Goal: Task Accomplishment & Management: Complete application form

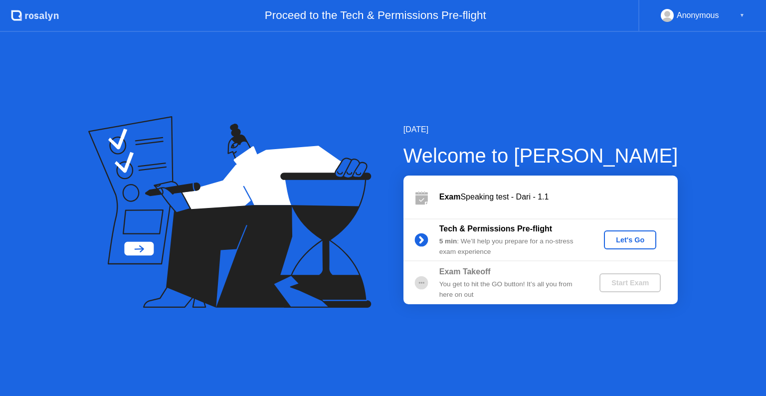
click at [633, 244] on div "Let's Go" at bounding box center [630, 240] width 44 height 8
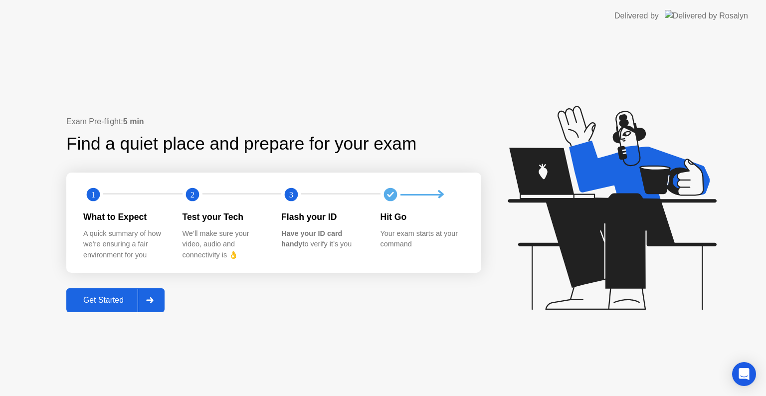
click at [152, 300] on icon at bounding box center [149, 300] width 7 height 6
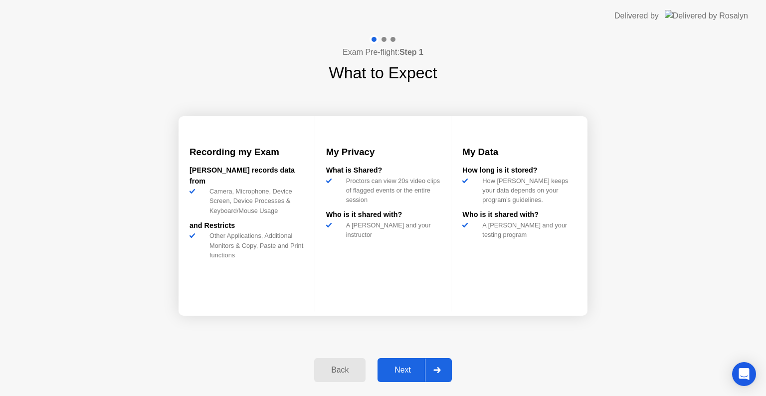
click at [410, 369] on div "Next" at bounding box center [402, 369] width 44 height 9
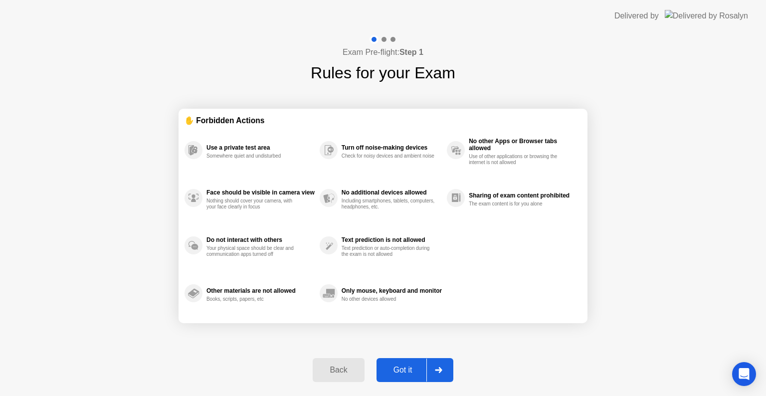
click at [410, 369] on div "Got it" at bounding box center [402, 369] width 47 height 9
select select "**********"
select select "*******"
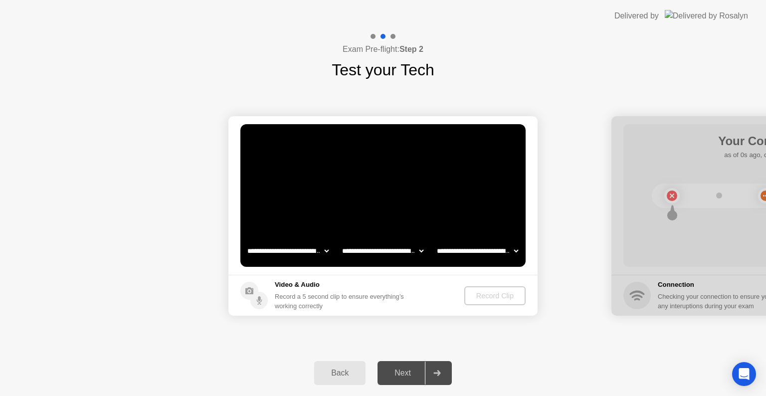
click at [410, 369] on div "Next" at bounding box center [402, 372] width 44 height 9
click at [495, 294] on div "Record Clip" at bounding box center [494, 296] width 53 height 8
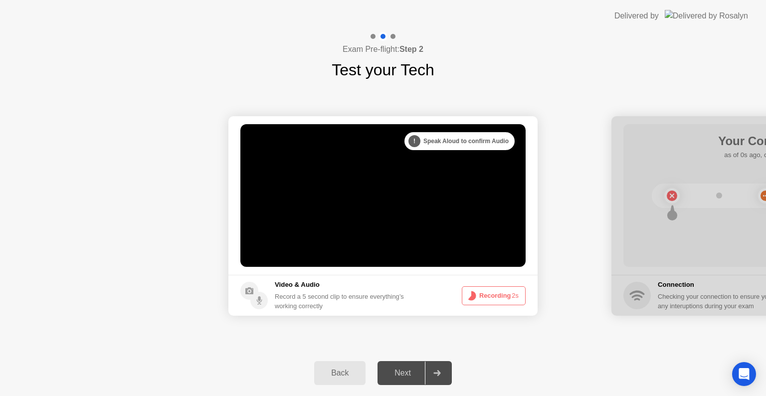
click at [495, 294] on button "Recording 2s" at bounding box center [494, 295] width 64 height 19
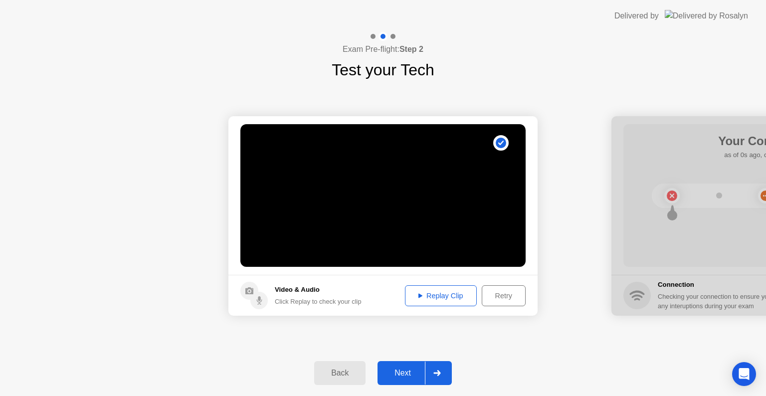
click at [437, 297] on div "Replay Clip" at bounding box center [440, 296] width 65 height 8
click at [409, 370] on div "Next" at bounding box center [402, 372] width 44 height 9
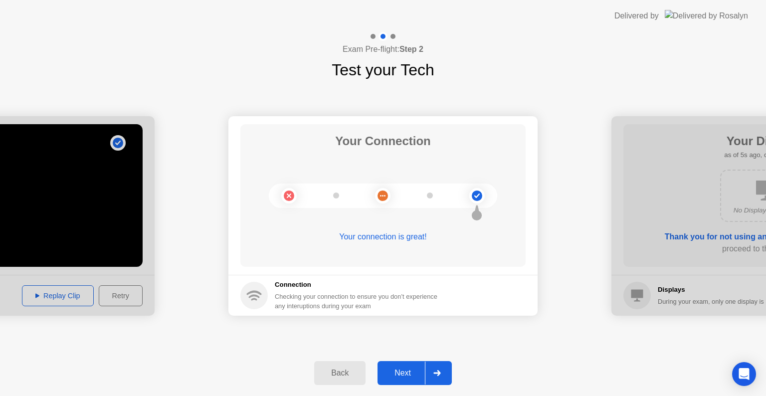
click at [405, 373] on div "Next" at bounding box center [402, 372] width 44 height 9
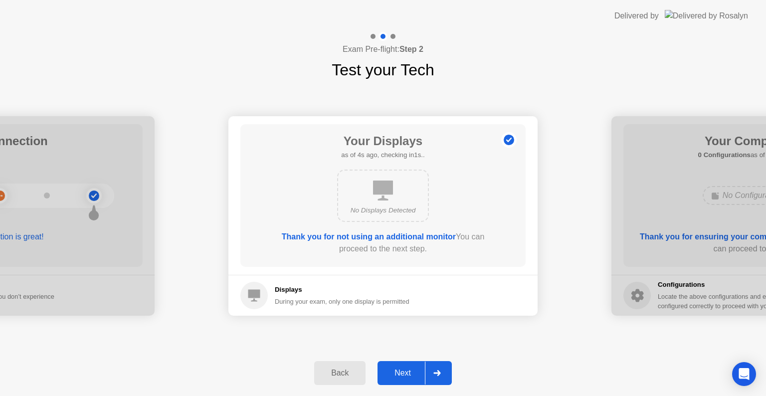
click at [405, 373] on div "Next" at bounding box center [402, 372] width 44 height 9
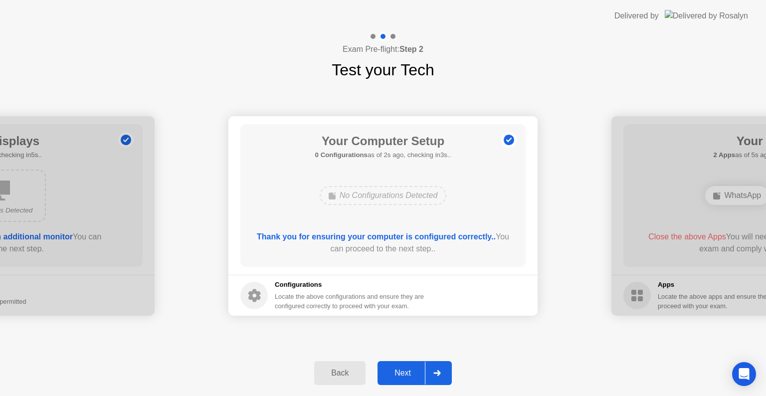
click at [405, 373] on div "Next" at bounding box center [402, 372] width 44 height 9
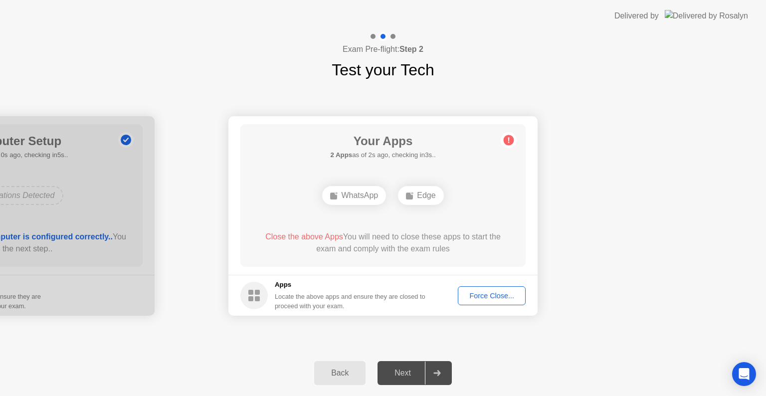
click at [494, 298] on div "Force Close..." at bounding box center [491, 296] width 61 height 8
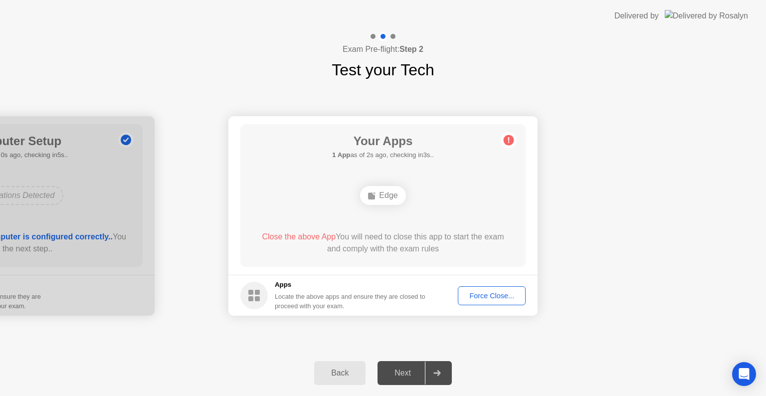
click at [430, 371] on div at bounding box center [437, 372] width 24 height 23
click at [403, 369] on div "Next" at bounding box center [402, 372] width 44 height 9
click at [485, 292] on div "Force Close..." at bounding box center [491, 296] width 61 height 8
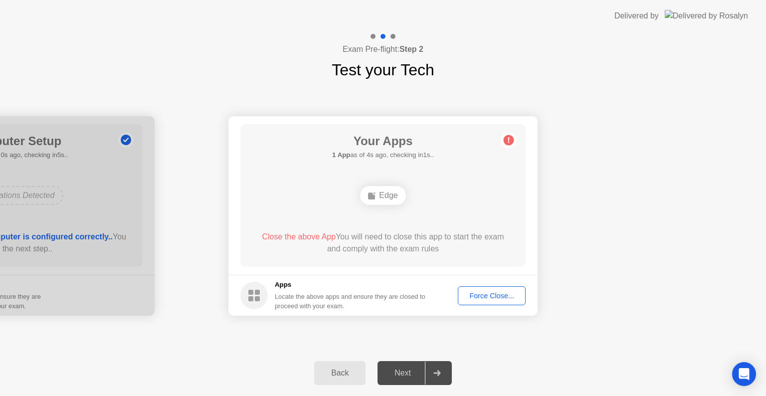
click at [397, 368] on div "Next" at bounding box center [402, 372] width 44 height 9
click at [494, 287] on button "Force Close..." at bounding box center [492, 295] width 68 height 19
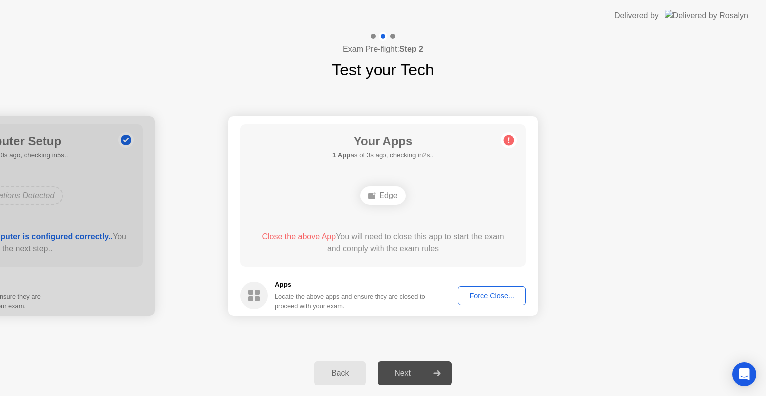
click at [469, 287] on button "Force Close..." at bounding box center [492, 295] width 68 height 19
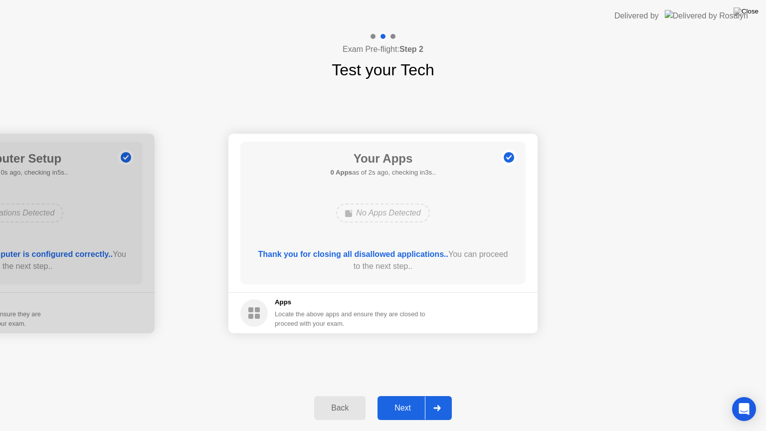
click at [406, 395] on div "Next" at bounding box center [402, 407] width 44 height 9
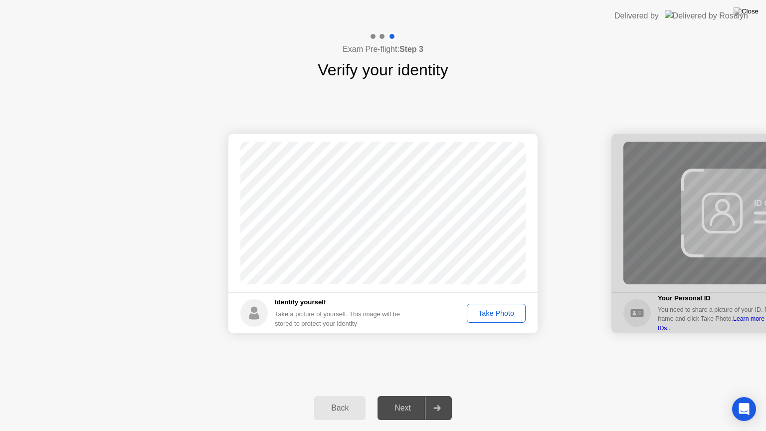
click at [502, 315] on div "Take Photo" at bounding box center [496, 313] width 52 height 8
click at [402, 395] on div "Next" at bounding box center [402, 407] width 44 height 9
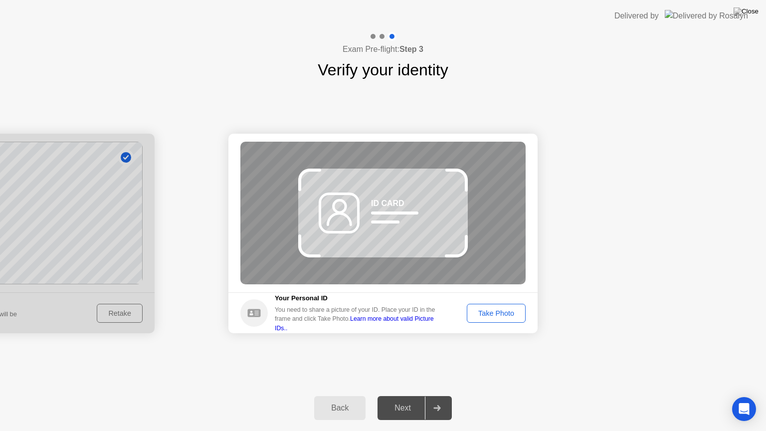
click at [495, 315] on div "Take Photo" at bounding box center [496, 313] width 52 height 8
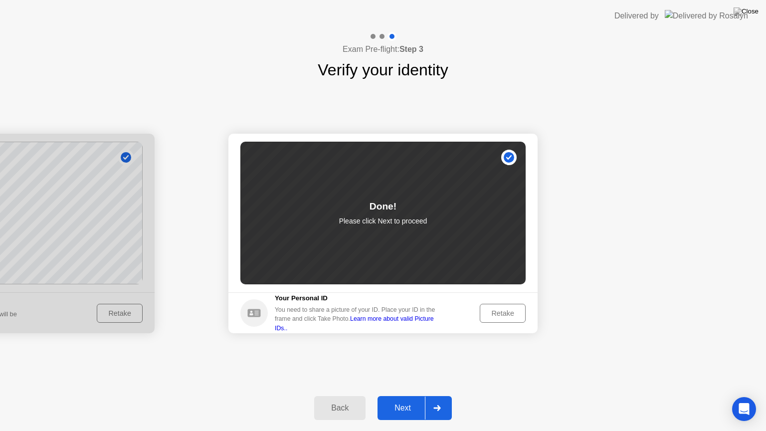
click at [390, 395] on div "Next" at bounding box center [402, 407] width 44 height 9
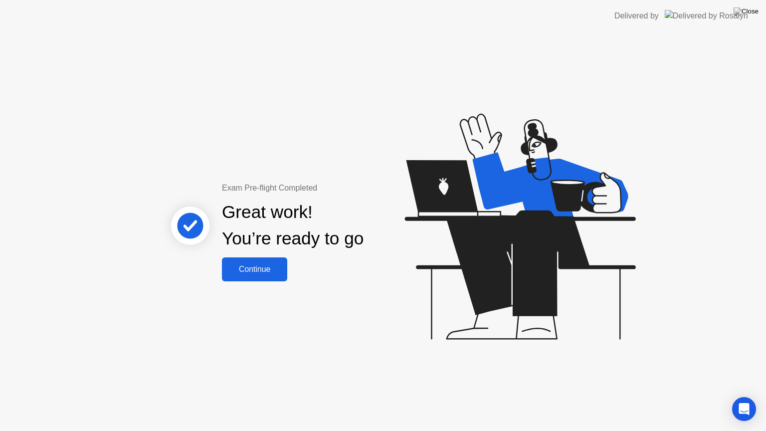
click at [265, 265] on div "Continue" at bounding box center [254, 269] width 59 height 9
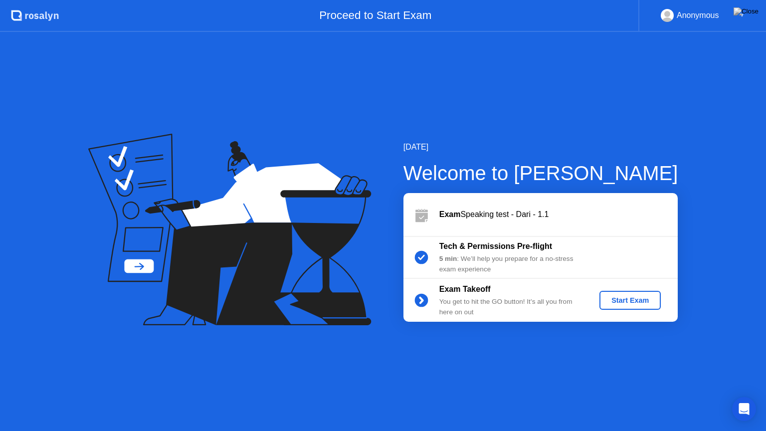
click at [631, 299] on div "Start Exam" at bounding box center [629, 300] width 53 height 8
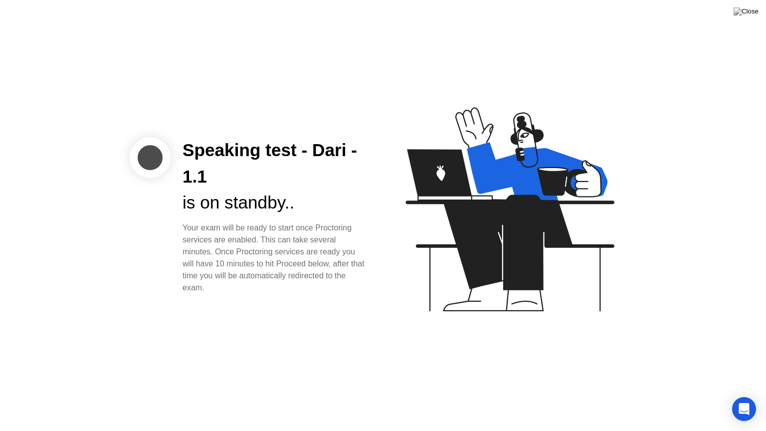
click at [358, 357] on div "Speaking test - Dari - 1.1 is on standby.. Your exam will be ready to start onc…" at bounding box center [383, 215] width 766 height 431
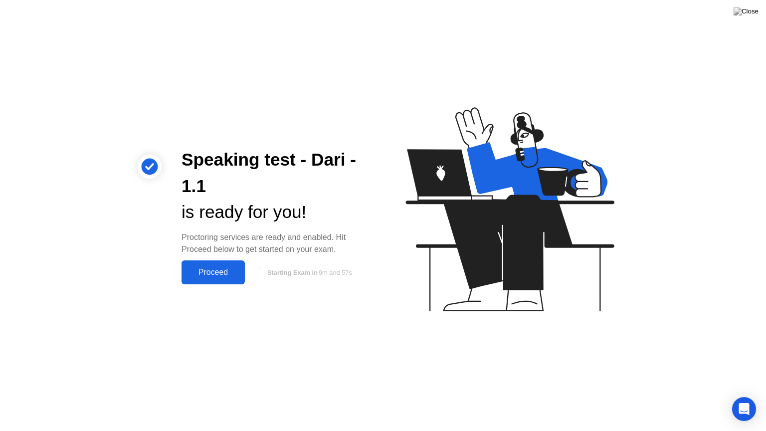
click at [225, 280] on button "Proceed" at bounding box center [212, 272] width 63 height 24
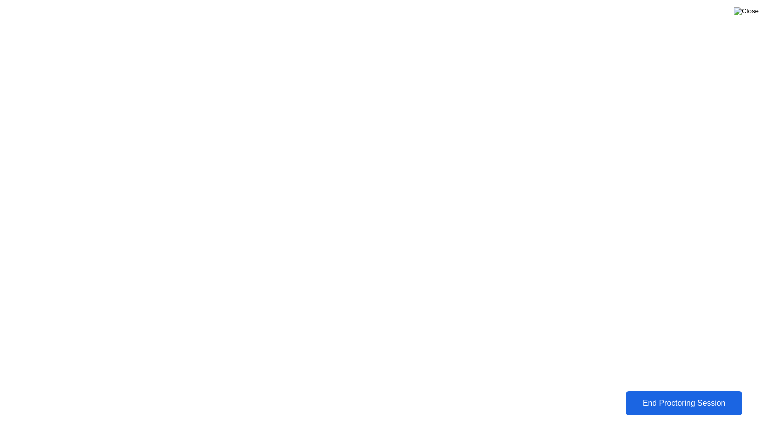
click at [753, 10] on img at bounding box center [745, 11] width 25 height 8
click at [639, 395] on div "End Proctoring Session" at bounding box center [683, 402] width 111 height 9
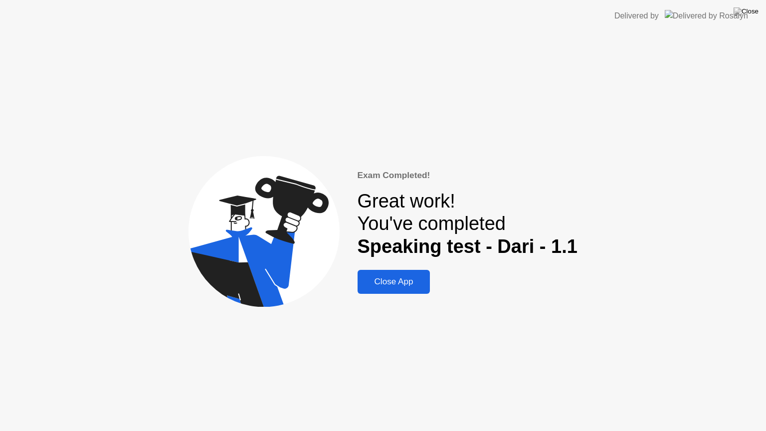
click at [372, 203] on div "Great work! You've completed Speaking test - Dari - 1.1" at bounding box center [467, 224] width 220 height 68
click at [502, 275] on div "Exam Completed! Great work! You've completed Speaking test - Dari - 1.1 Close A…" at bounding box center [467, 231] width 220 height 125
click at [427, 229] on div "Great work! You've completed Speaking test - Dari - 1.1" at bounding box center [467, 224] width 220 height 68
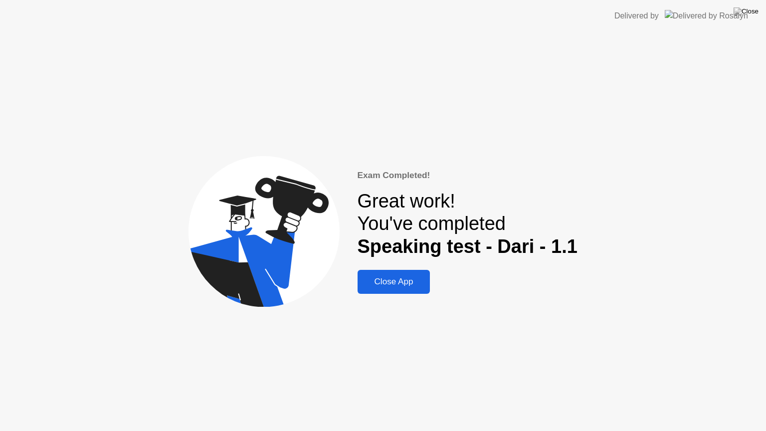
click at [268, 230] on circle at bounding box center [263, 231] width 151 height 151
click at [713, 67] on div "Exam Completed! Great work! You've completed Speaking test - Dari - 1.1 Close A…" at bounding box center [383, 231] width 766 height 399
click at [500, 331] on div "Exam Completed! Great work! You've completed Speaking test - Dari - 1.1 Close A…" at bounding box center [383, 231] width 766 height 399
click at [465, 225] on div "Great work! You've completed Speaking test - Dari - 1.1" at bounding box center [467, 224] width 220 height 68
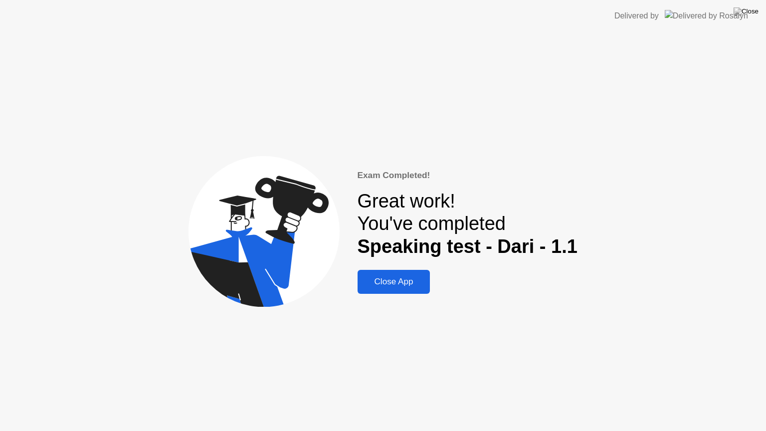
drag, startPoint x: 465, startPoint y: 225, endPoint x: 474, endPoint y: 275, distance: 50.1
click at [474, 275] on div "Exam Completed! Great work! You've completed Speaking test - Dari - 1.1 Close A…" at bounding box center [467, 231] width 220 height 125
click at [472, 249] on b "Speaking test - Dari - 1.1" at bounding box center [467, 246] width 220 height 21
click at [741, 17] on img at bounding box center [705, 15] width 83 height 11
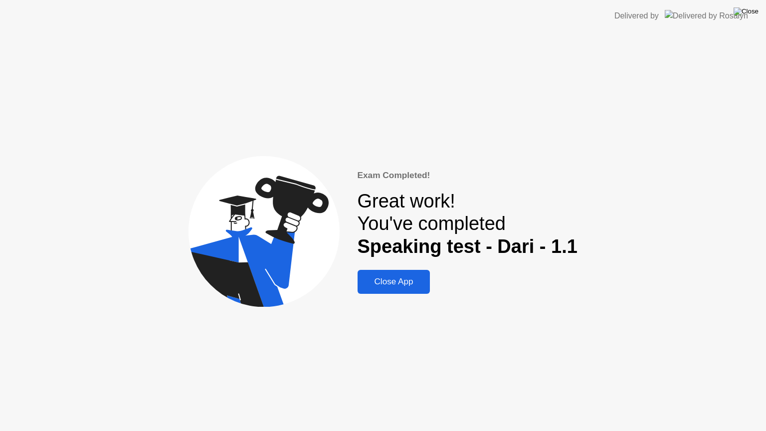
click at [750, 12] on img at bounding box center [745, 11] width 25 height 8
click at [646, 395] on div at bounding box center [383, 431] width 766 height 0
click at [400, 284] on div "Close App" at bounding box center [393, 282] width 67 height 10
